Goal: Task Accomplishment & Management: Complete application form

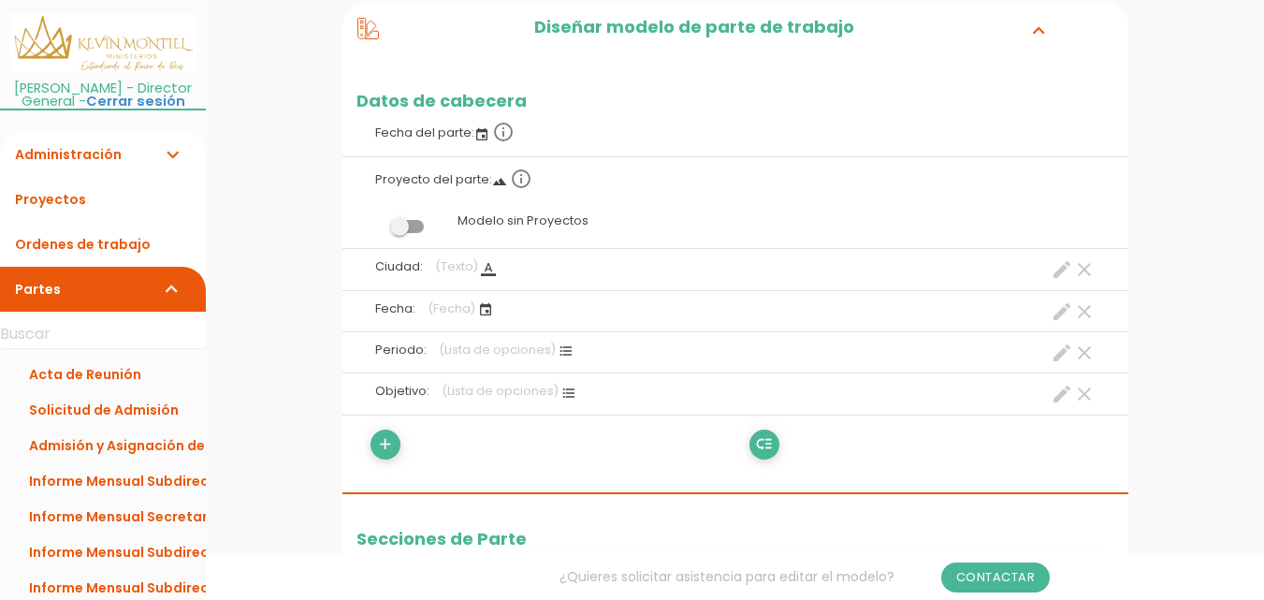
scroll to position [402, 0]
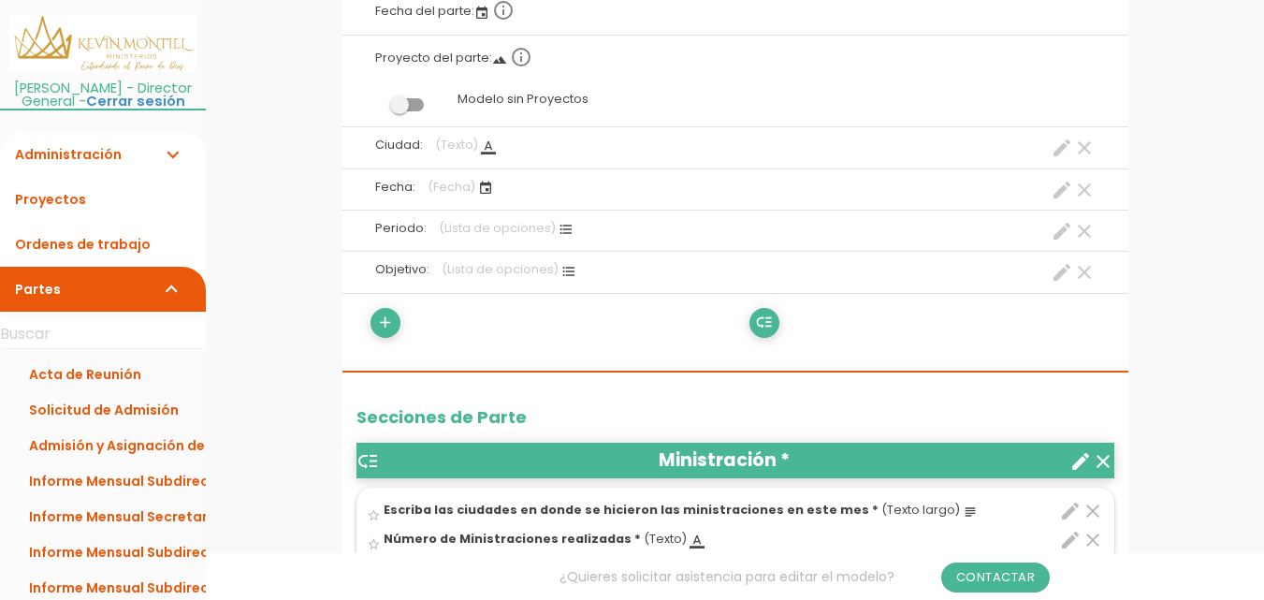
click at [1057, 273] on icon "create" at bounding box center [1062, 272] width 22 height 22
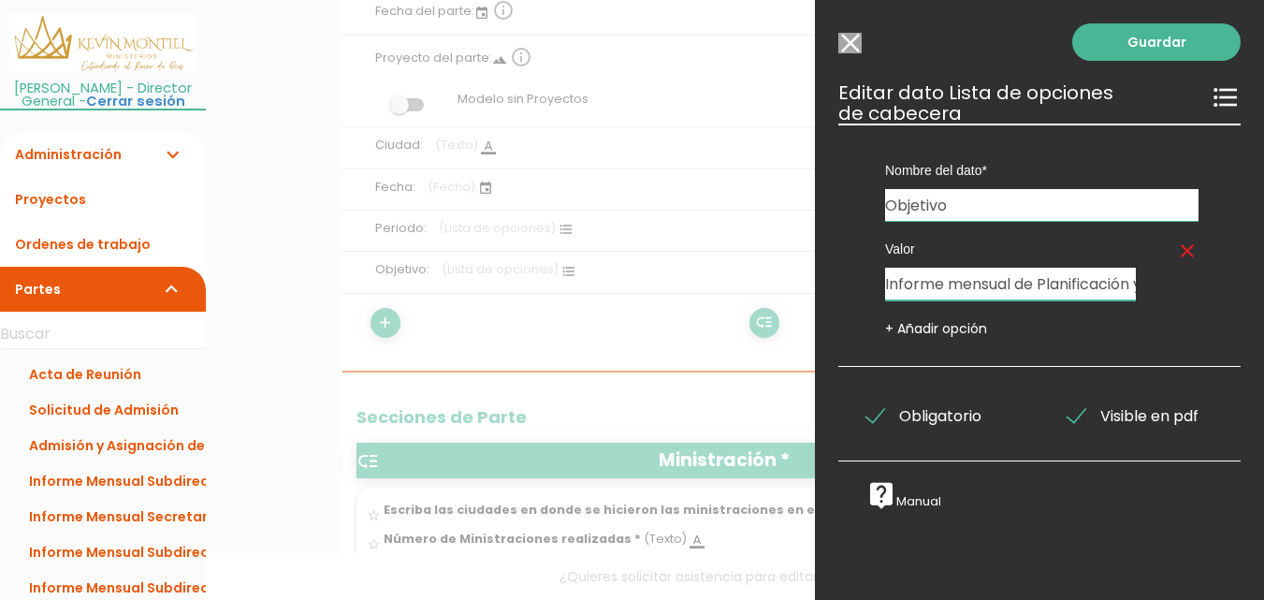
click at [1057, 283] on input "Informe mensual de Planificación y Ejecución de actividades de Intercesión, Gue…" at bounding box center [1010, 284] width 251 height 33
type input "Informe mensual de Planificación y Ejecución de actividades de Intercesión, Gue…"
click at [1144, 43] on link "Guardar" at bounding box center [1156, 41] width 168 height 37
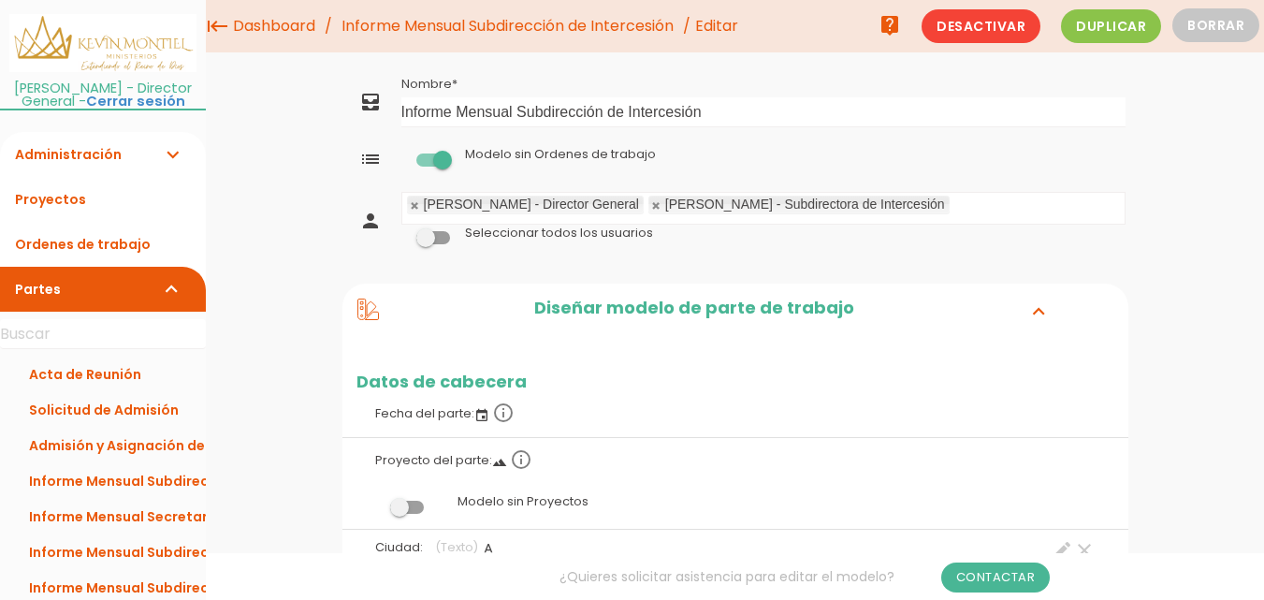
click at [512, 30] on link "Informe Mensual Subdirección de Intercesión" at bounding box center [507, 26] width 341 height 52
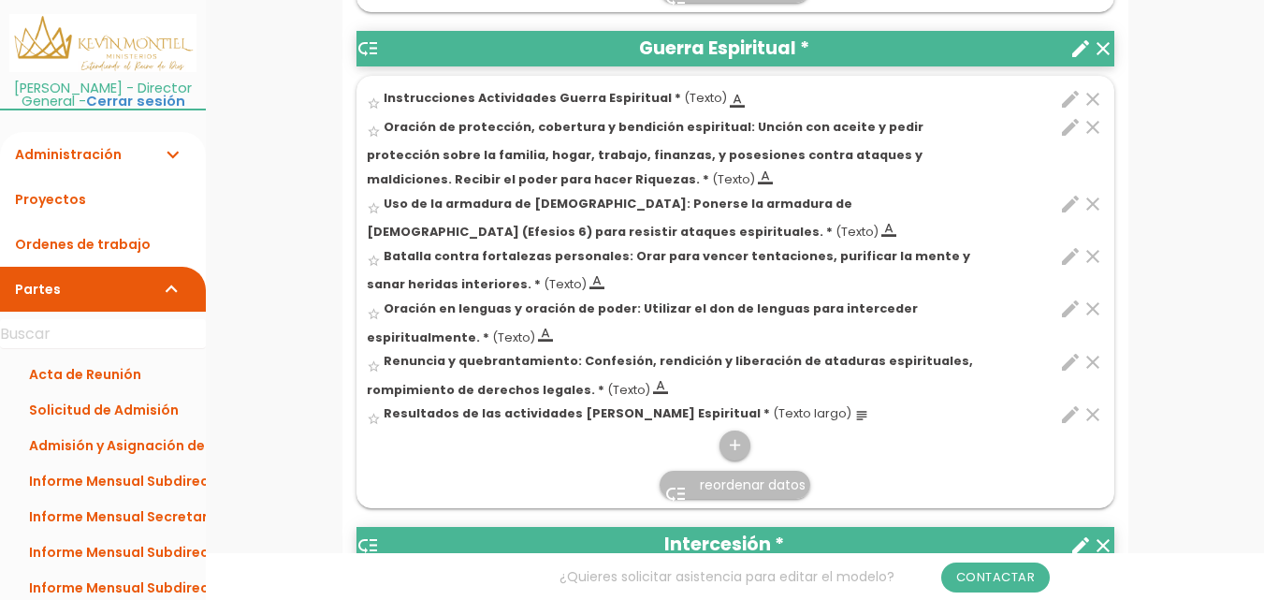
scroll to position [1116, 0]
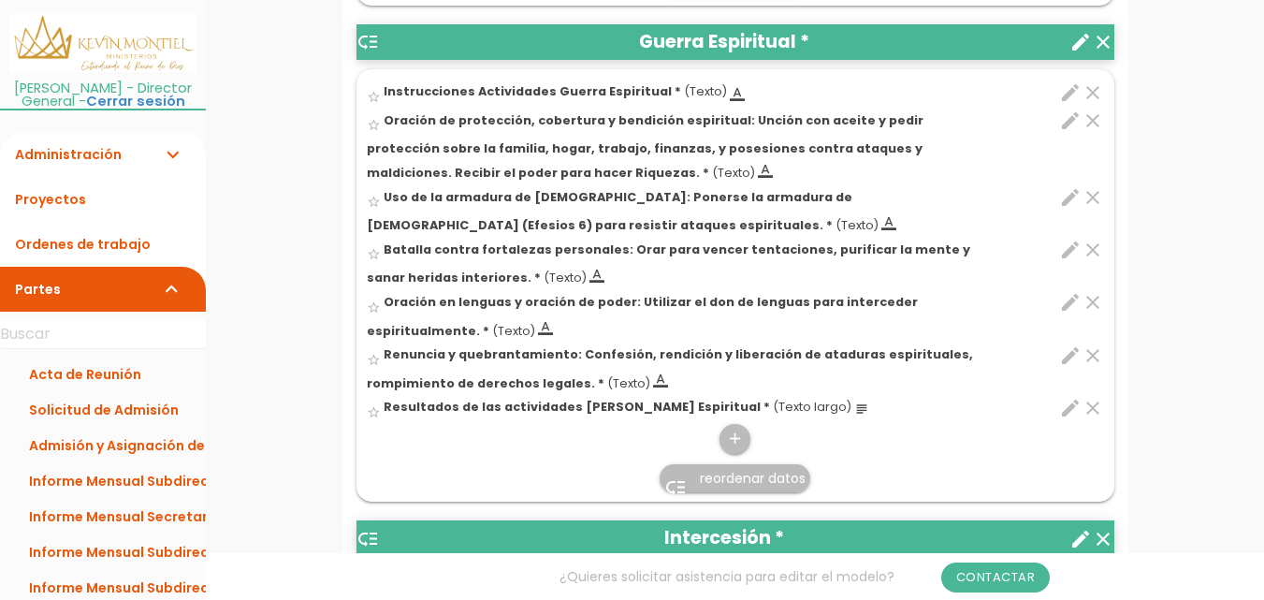
click at [1069, 90] on icon "edit" at bounding box center [1070, 92] width 22 height 22
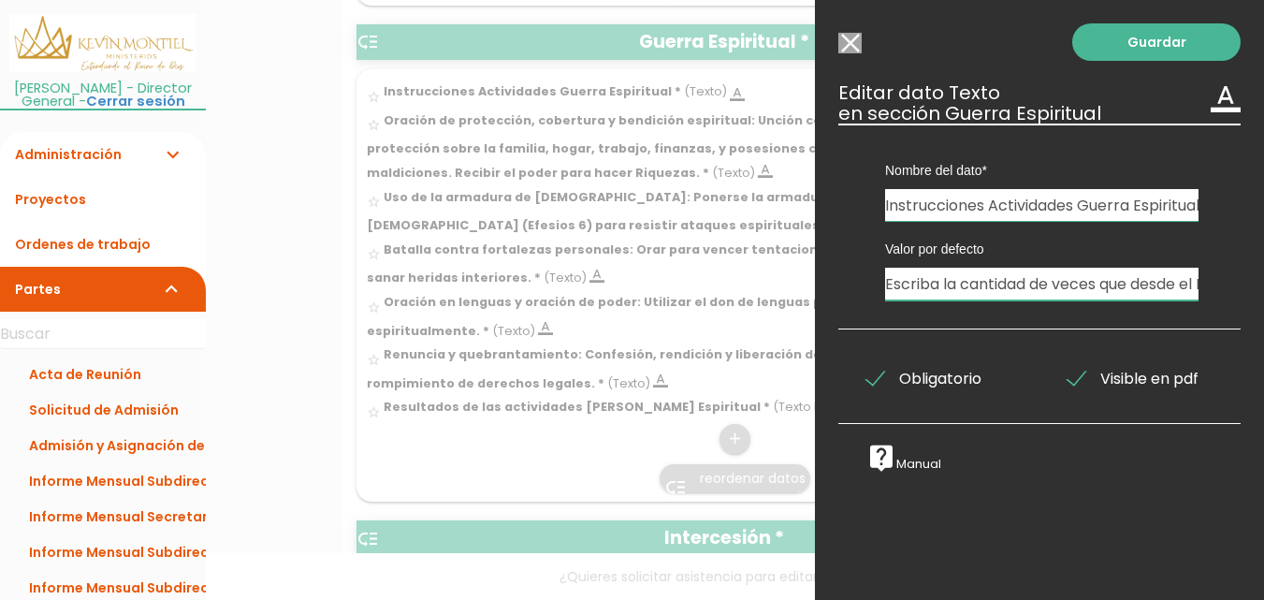
click at [1004, 292] on input "Escriba la cantidad de veces que desde el Ministerio se convocó para realizar l…" at bounding box center [1041, 284] width 313 height 33
type input "Escriba la cantidad de veces que desde el Ministerio se convocó para realizar l…"
click at [1189, 46] on link "Guardar" at bounding box center [1156, 41] width 168 height 37
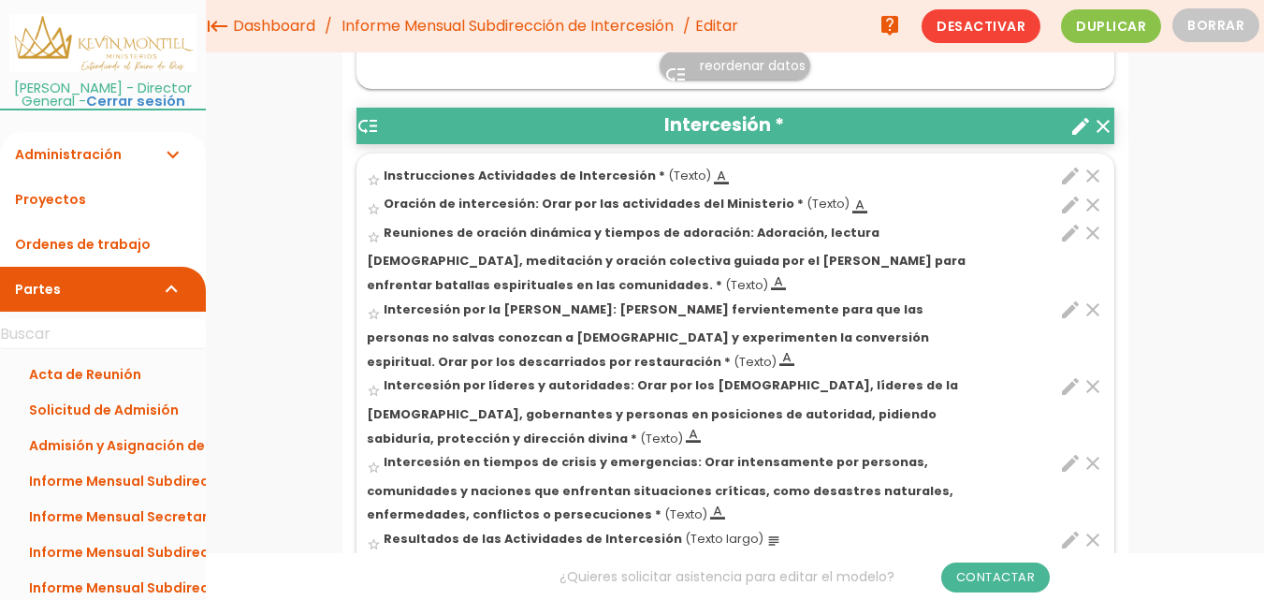
scroll to position [1472, 0]
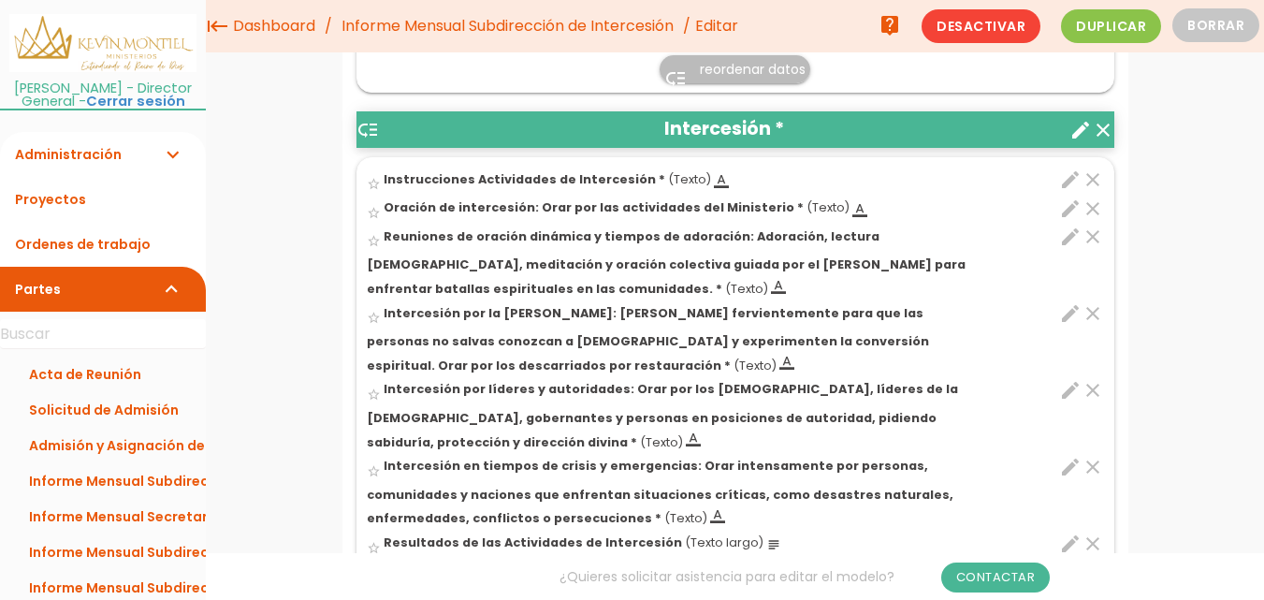
click at [1070, 180] on icon "edit" at bounding box center [1070, 179] width 22 height 22
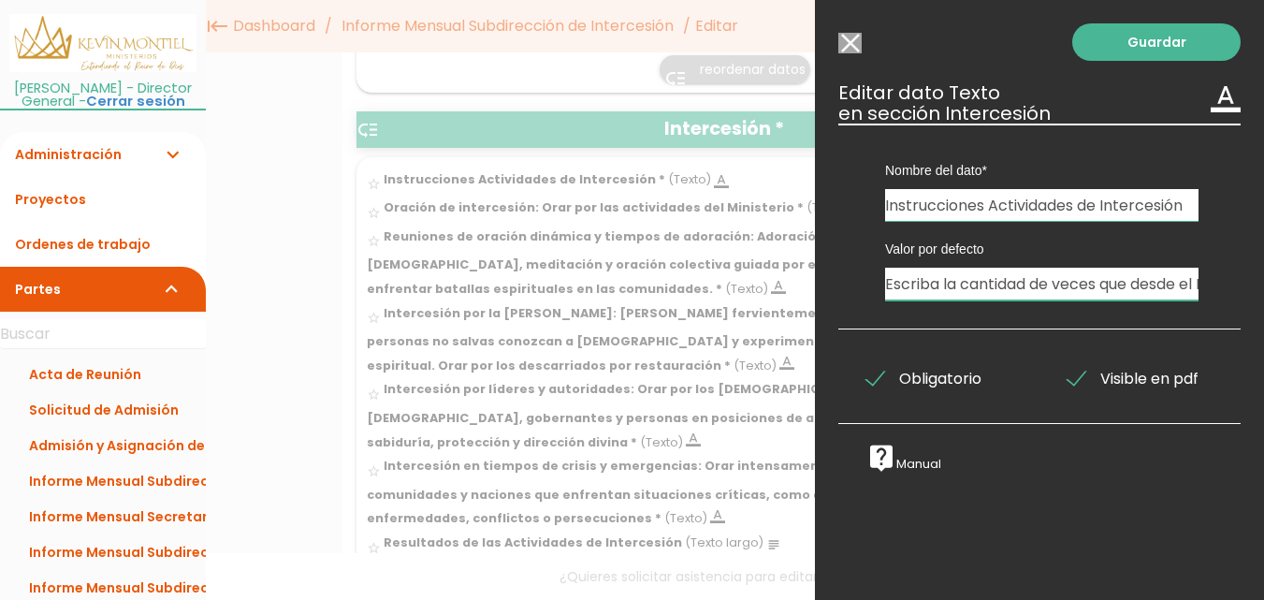
click at [1047, 273] on input "Escriba la cantidad de veces que desde el Ministerio se convocó para realizar l…" at bounding box center [1041, 284] width 313 height 33
paste input "a favor de los integrantes del Ministerio y también de las personas de afuera d…"
type input "Escriba la cantidad de veces que desde el Ministerio se convocó para realizar l…"
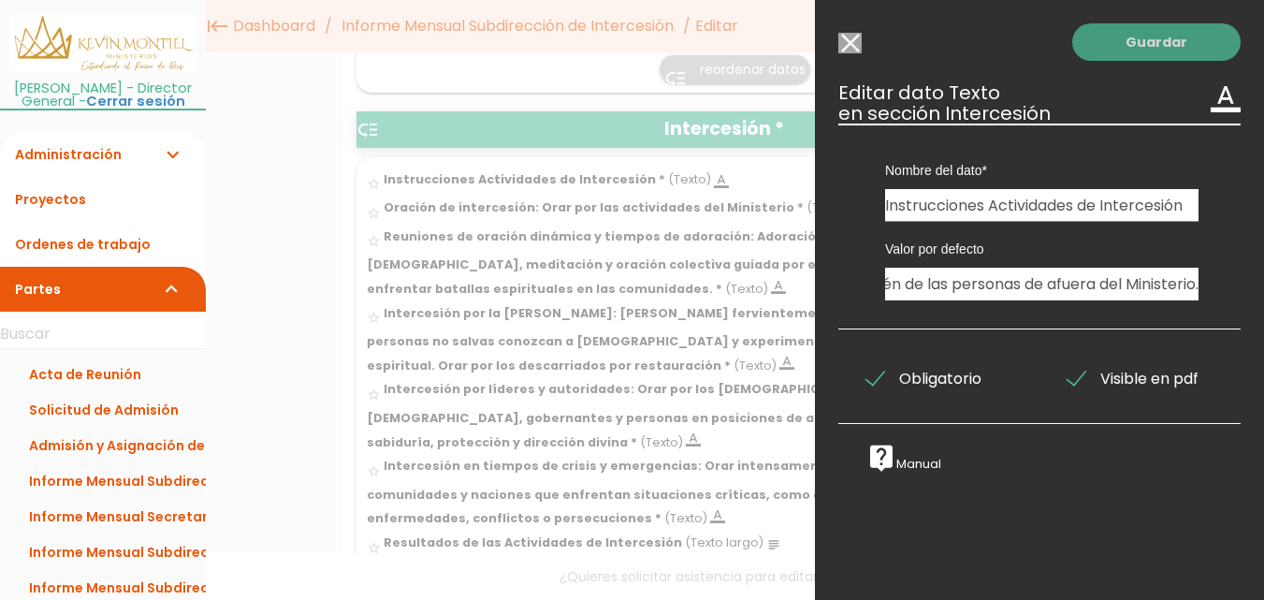
scroll to position [0, 0]
click at [1157, 53] on link "Guardar" at bounding box center [1156, 41] width 168 height 37
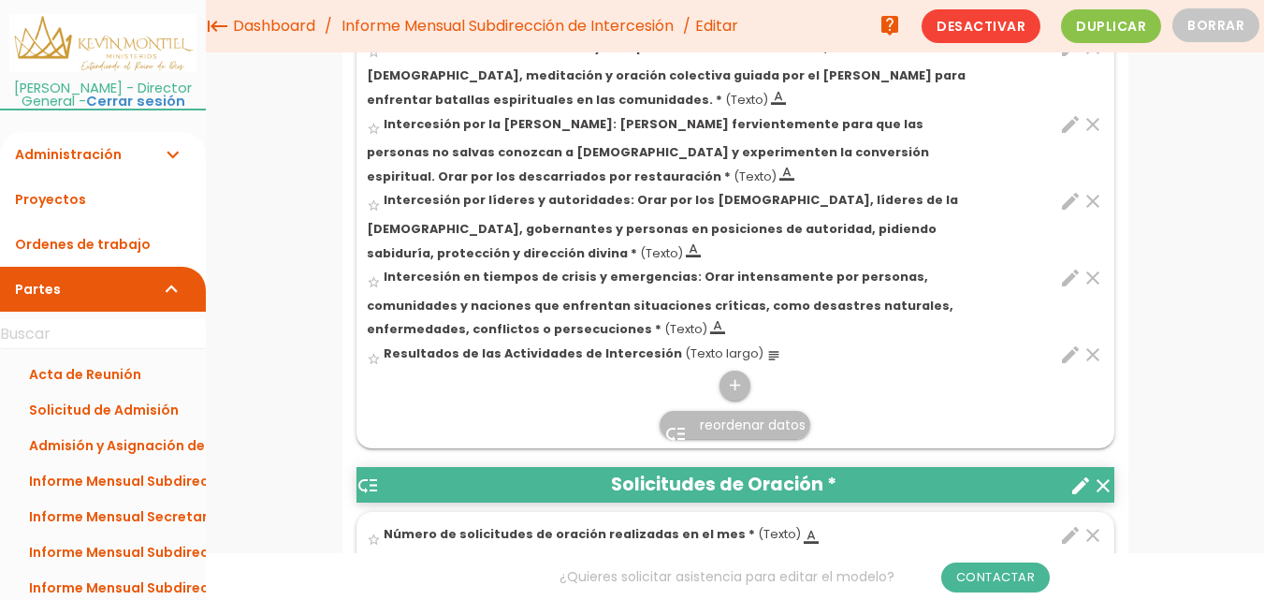
scroll to position [1612, 0]
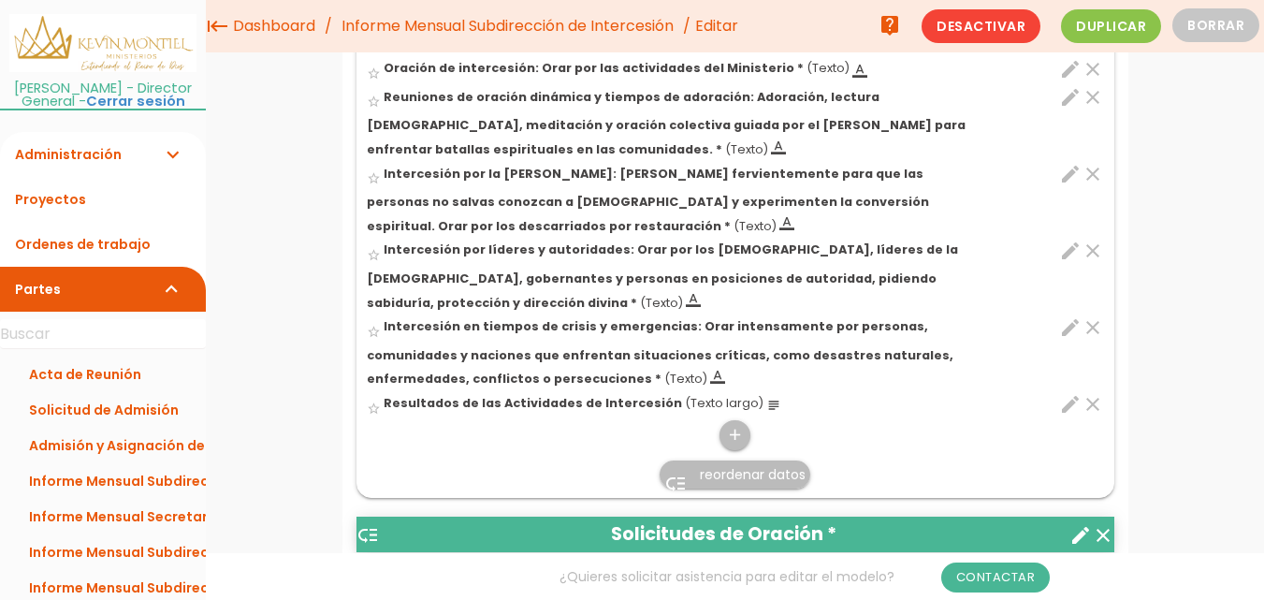
click at [547, 32] on link "Informe Mensual Subdirección de Intercesión" at bounding box center [507, 26] width 341 height 52
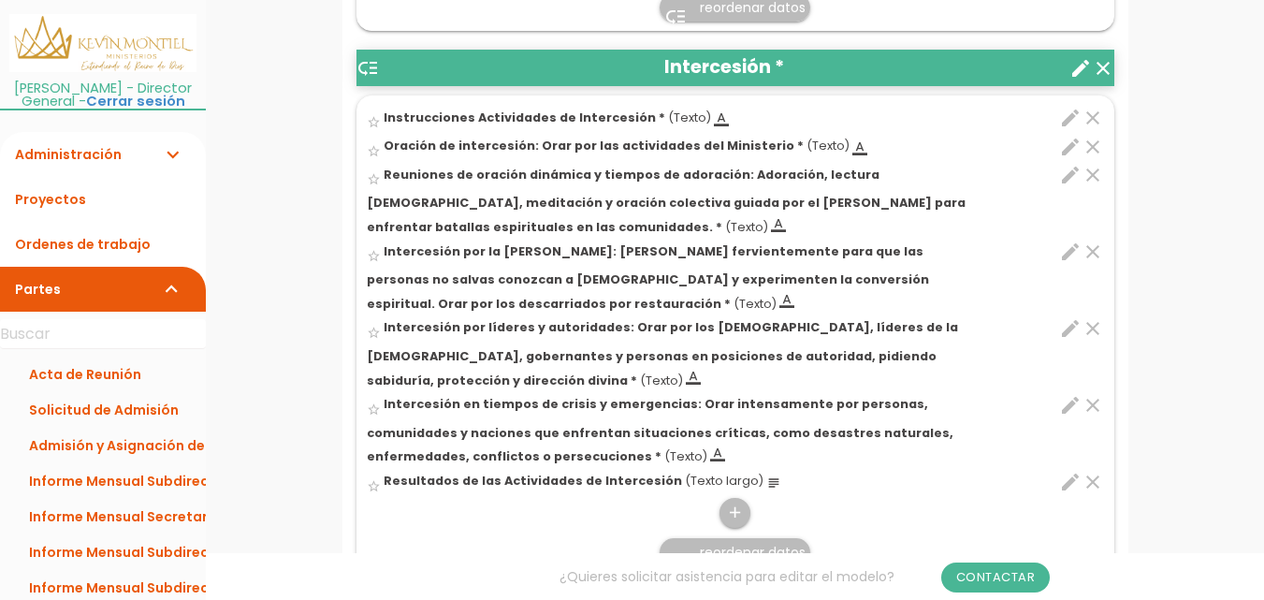
scroll to position [1639, 0]
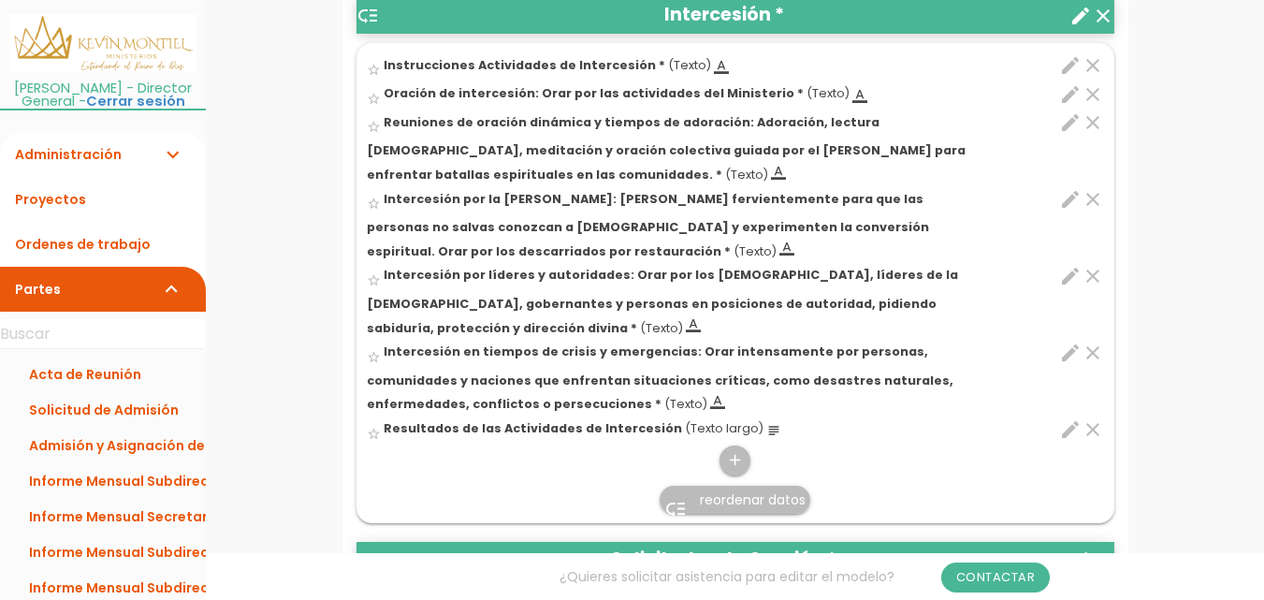
click at [1066, 418] on icon "edit" at bounding box center [1070, 429] width 22 height 22
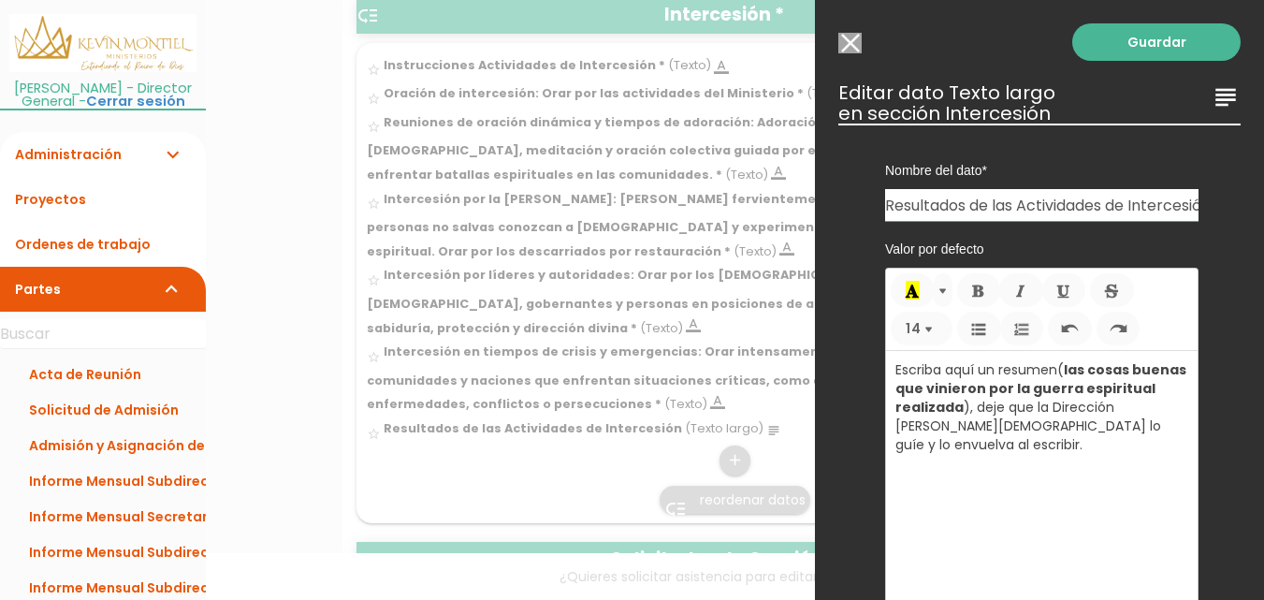
click at [1080, 389] on b "las cosas buenas que vinieron por la guerra espiritual realizada" at bounding box center [1040, 388] width 291 height 56
click at [1134, 49] on link "Guardar" at bounding box center [1156, 41] width 168 height 37
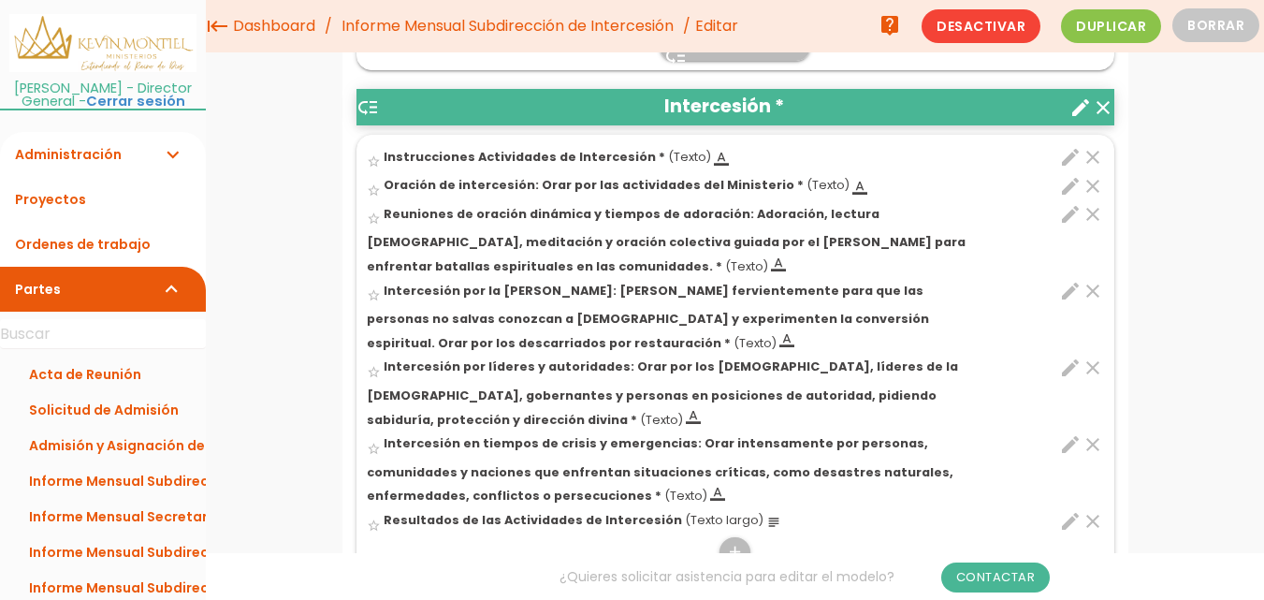
scroll to position [1492, 0]
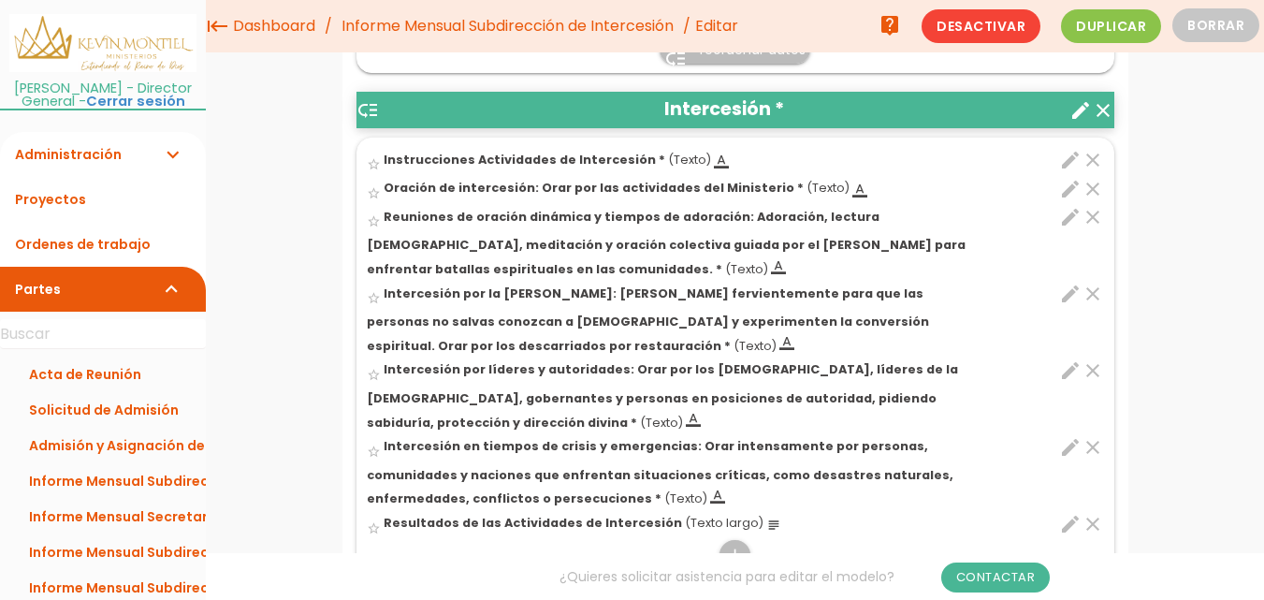
click at [1068, 370] on icon "edit" at bounding box center [1070, 370] width 22 height 22
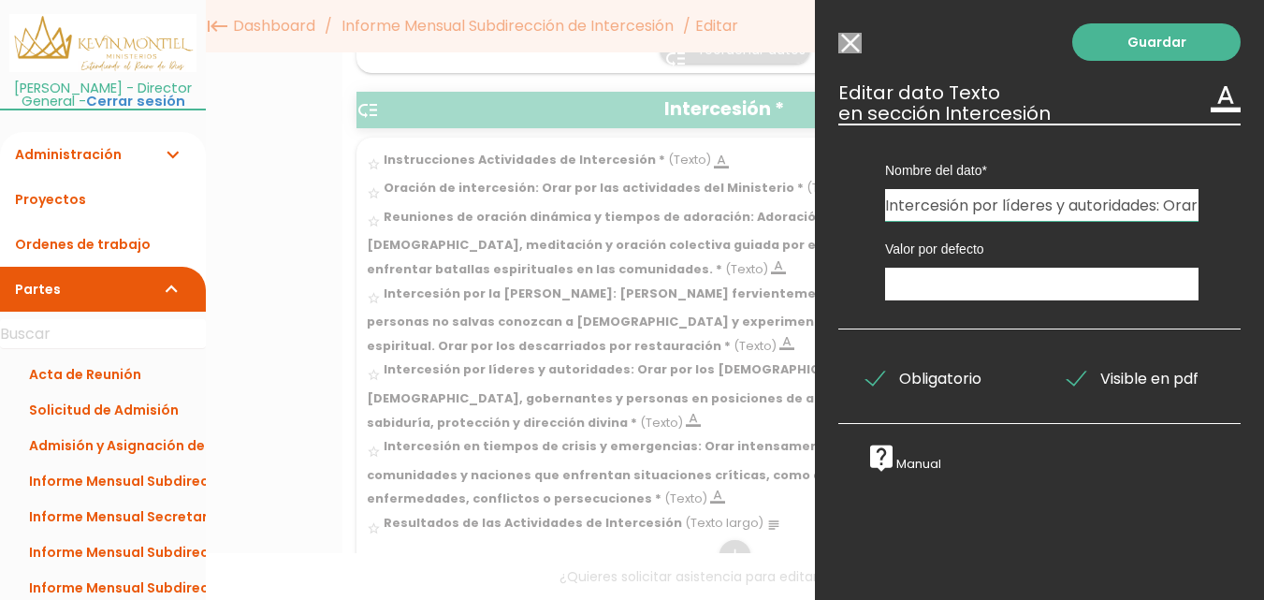
click at [1066, 207] on input "Intercesión por líderes y autoridades: Orar por los pastores, líderes de la igl…" at bounding box center [1041, 205] width 313 height 32
type input "Intercesión por líderes y miembros del Ministerio: Orar por los líderes y autor…"
click at [1136, 39] on link "Guardar" at bounding box center [1156, 41] width 168 height 37
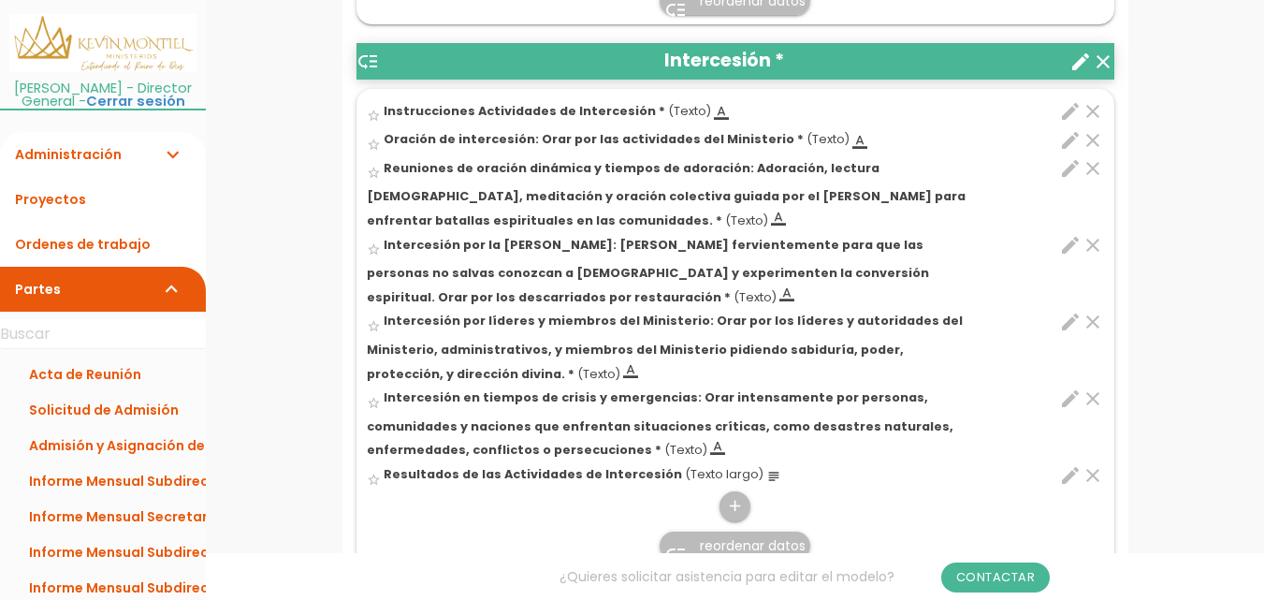
scroll to position [1594, 0]
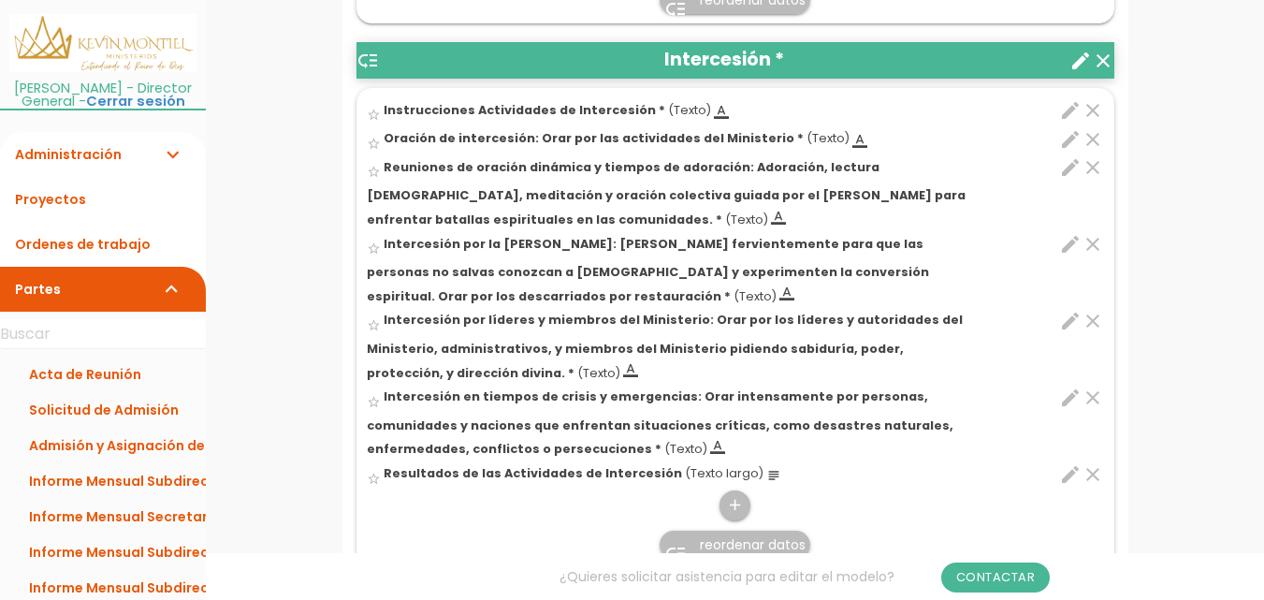
click at [1068, 401] on icon "edit" at bounding box center [1070, 397] width 22 height 22
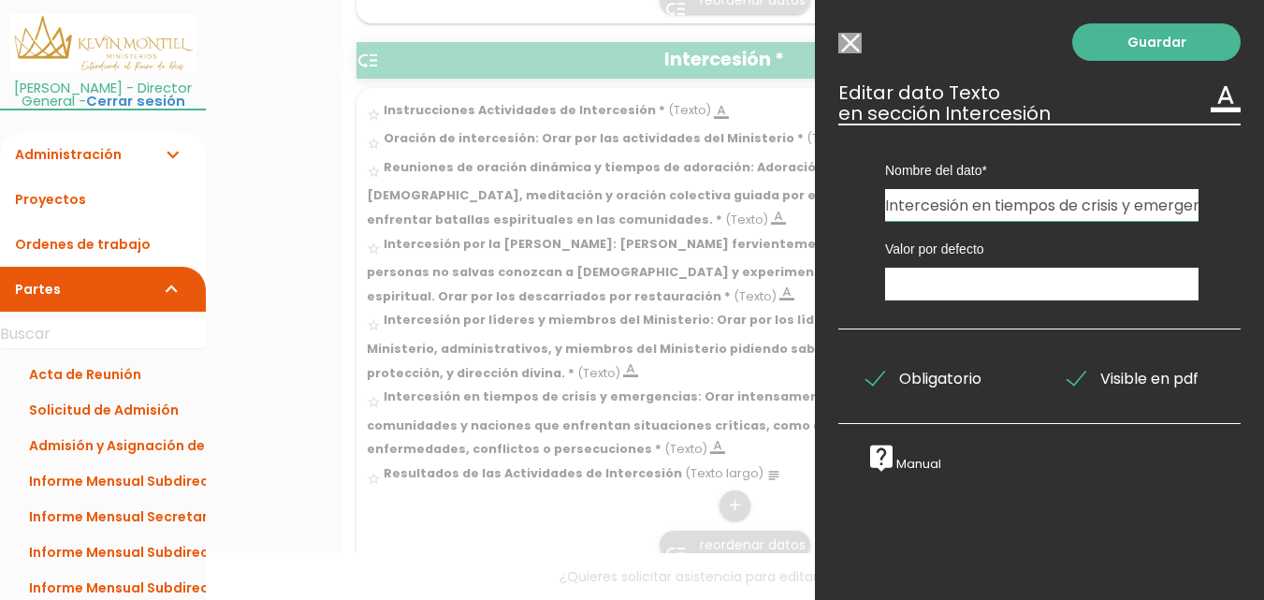
click at [1066, 205] on input "Intercesión en tiempos de crisis y emergencias: Orar intensamente por personas,…" at bounding box center [1041, 205] width 313 height 32
type input "Intercesión en tiempos de crisis y emergencias: Orar intensamente por personas,…"
click at [1172, 46] on link "Guardar" at bounding box center [1156, 41] width 168 height 37
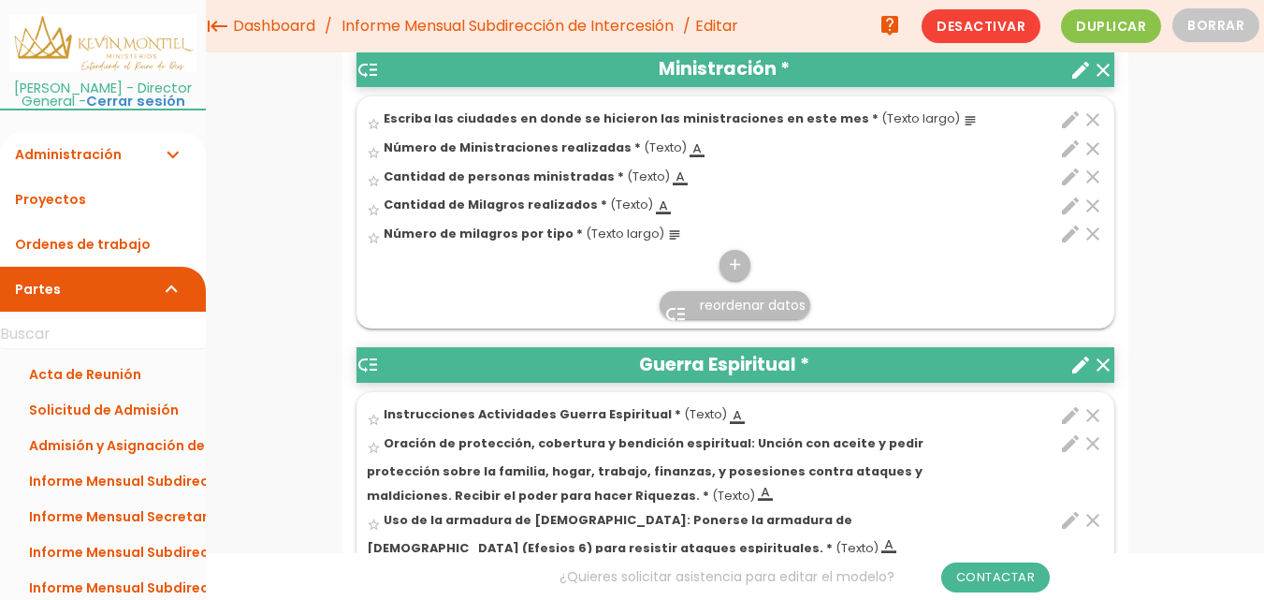
scroll to position [734, 0]
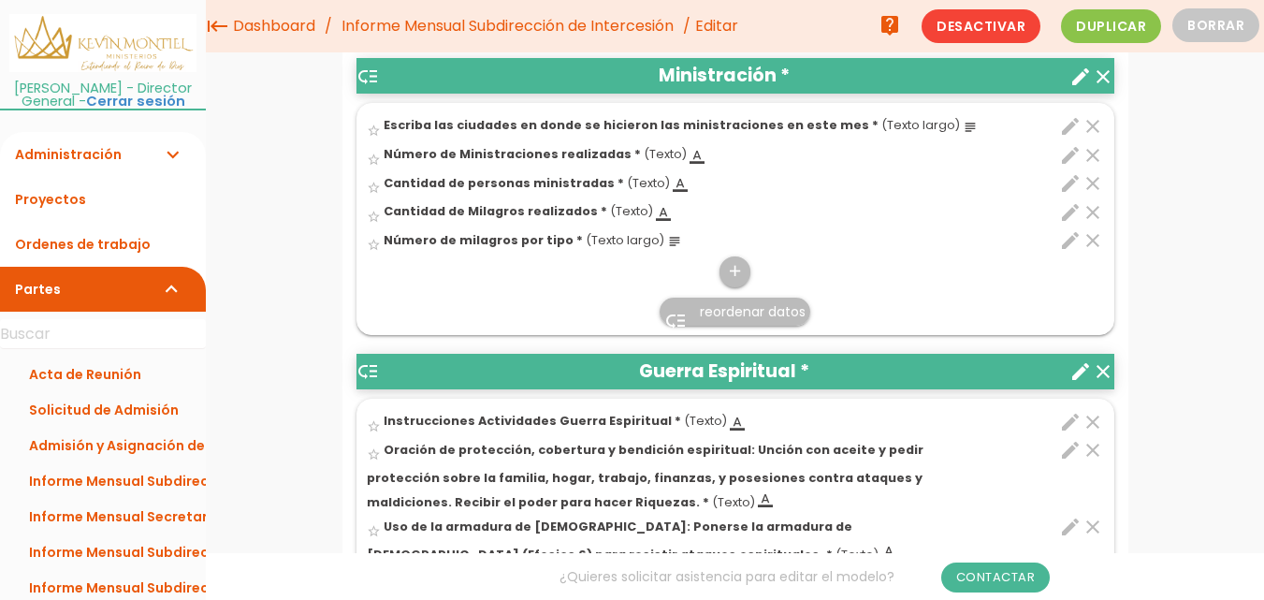
click at [523, 18] on link "Informe Mensual Subdirección de Intercesión" at bounding box center [507, 26] width 341 height 52
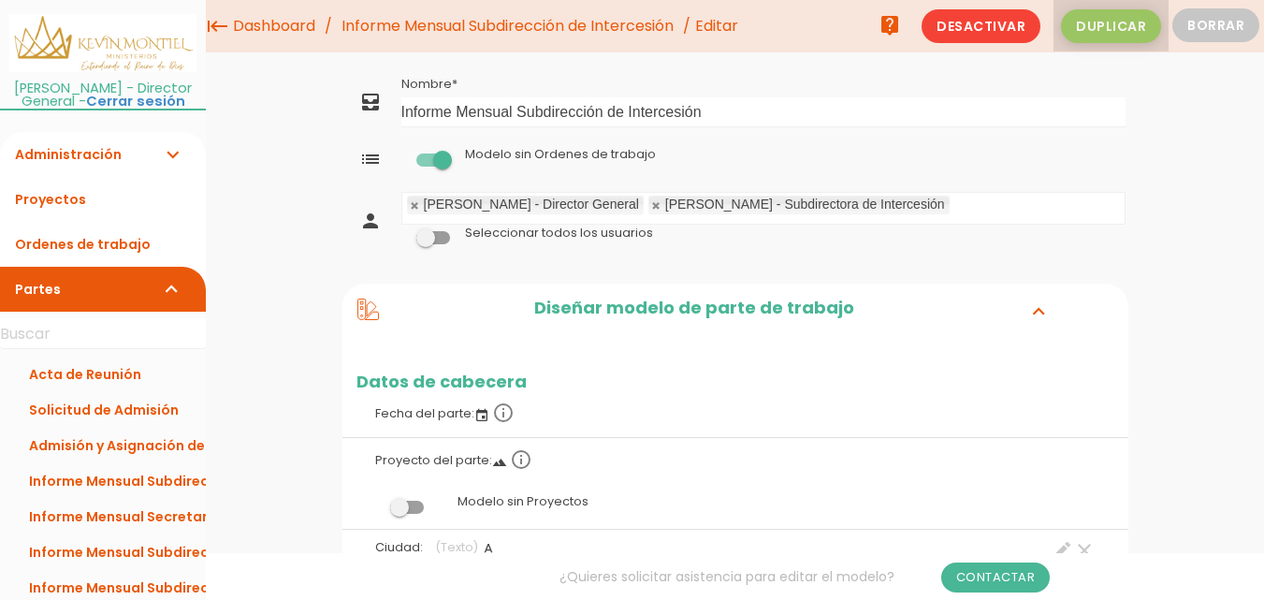
click at [1123, 32] on span "Duplicar" at bounding box center [1111, 26] width 100 height 34
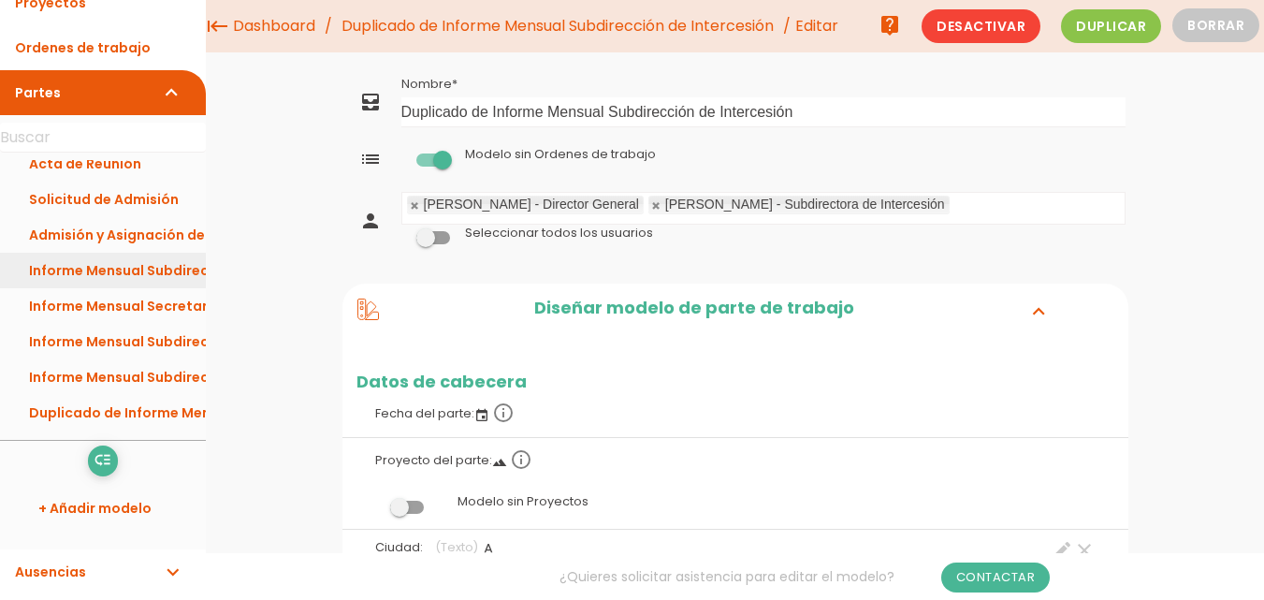
scroll to position [197, 0]
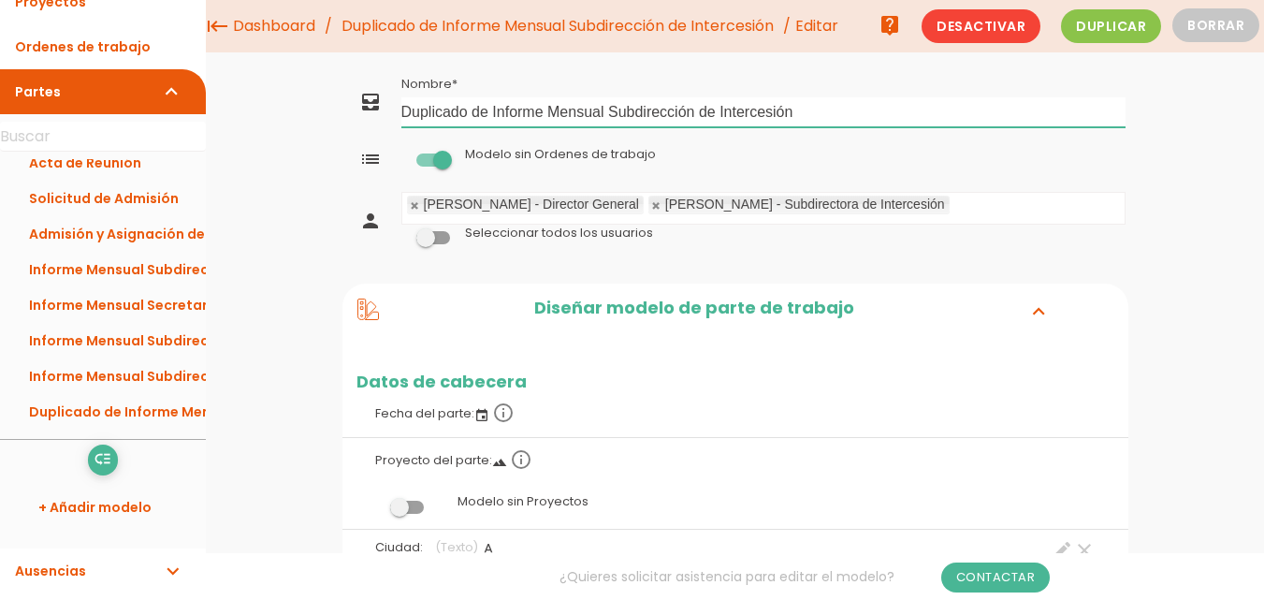
click at [495, 112] on input "Duplicado de Informe Mensual Subdirección de Intercesión" at bounding box center [763, 112] width 724 height 30
click at [738, 105] on input "Informe Mensual Subdirección de Intercesión" at bounding box center [763, 112] width 724 height 30
type input "Informe Mensual Subdirección de Administración y Contabilidad"
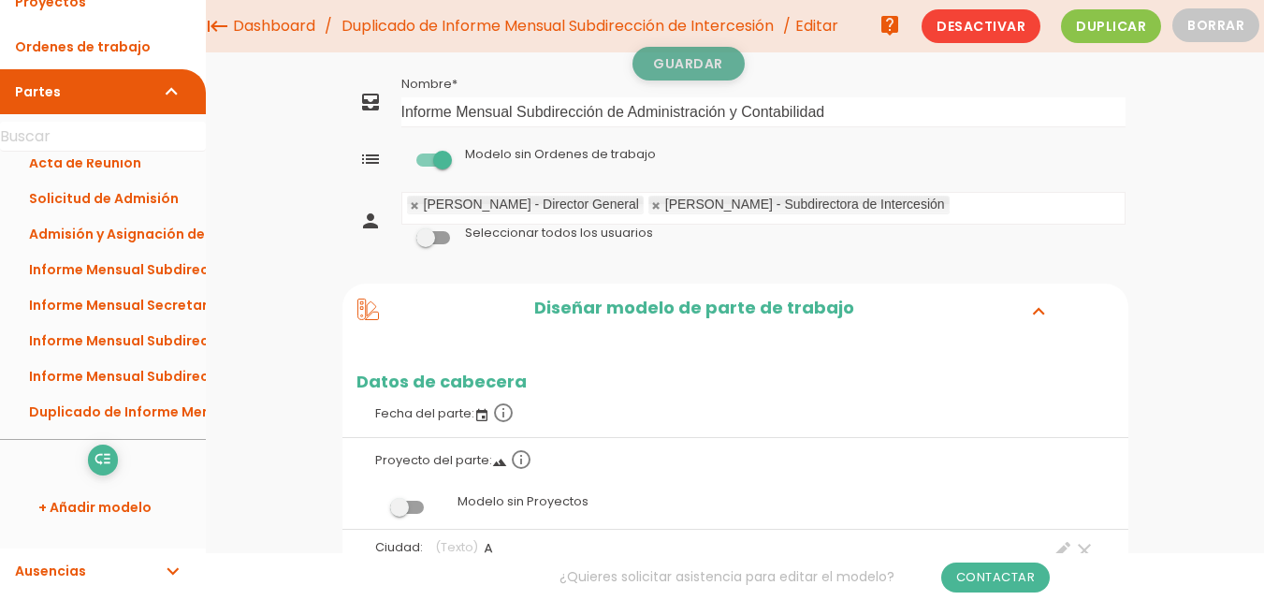
click at [722, 69] on link "Guardar" at bounding box center [688, 64] width 112 height 34
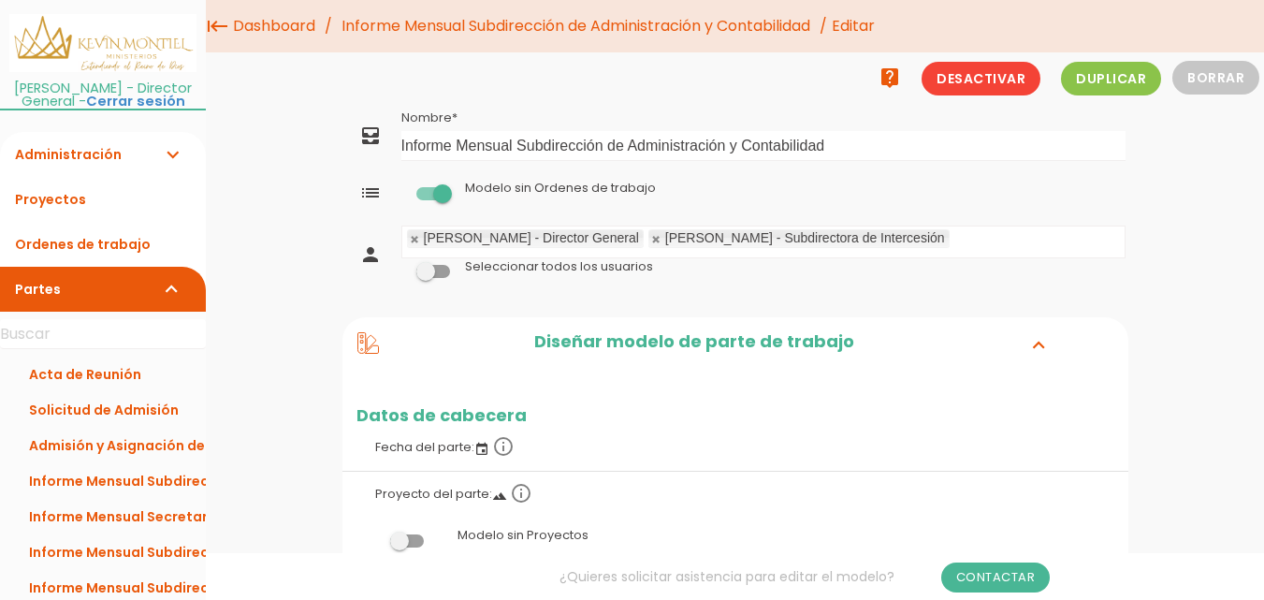
click at [651, 241] on link at bounding box center [656, 239] width 11 height 12
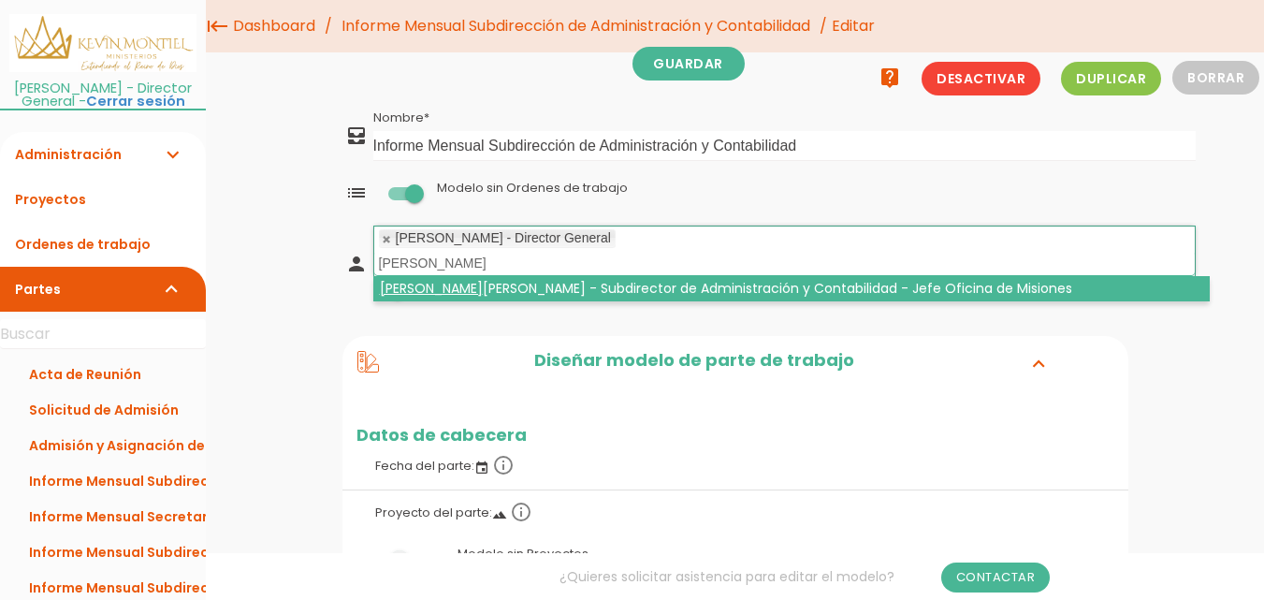
type input "bladimir"
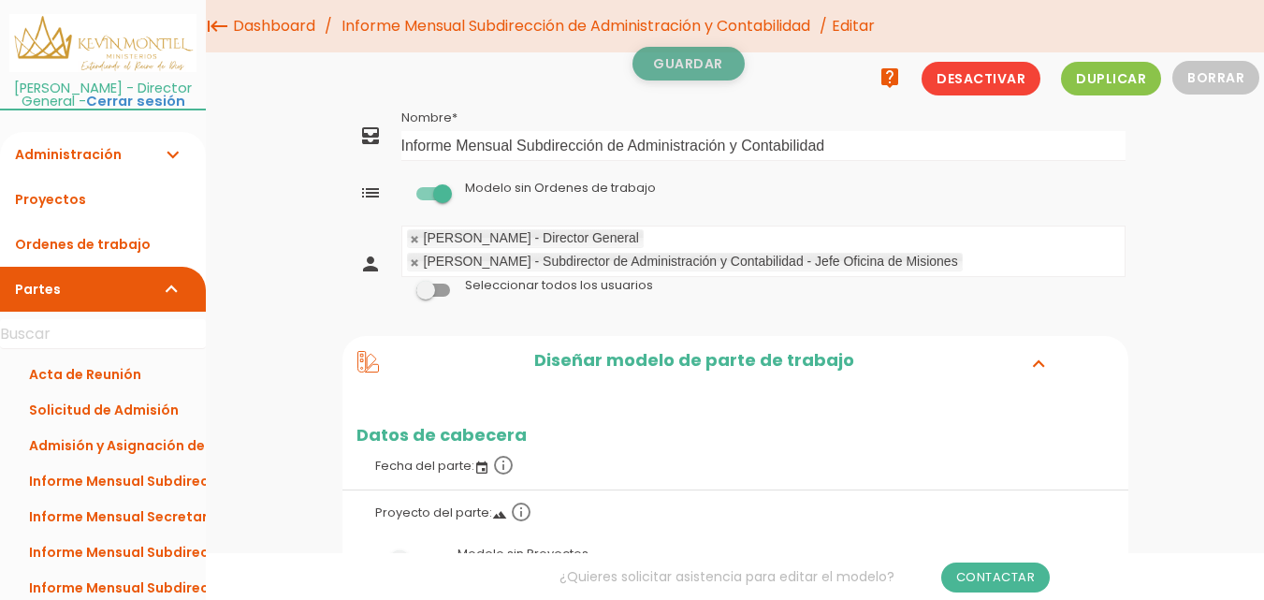
click at [682, 65] on link "Guardar" at bounding box center [688, 64] width 112 height 34
